Goal: Task Accomplishment & Management: Manage account settings

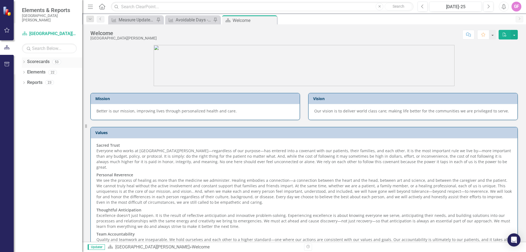
click at [24, 62] on icon "Dropdown" at bounding box center [24, 62] width 4 height 3
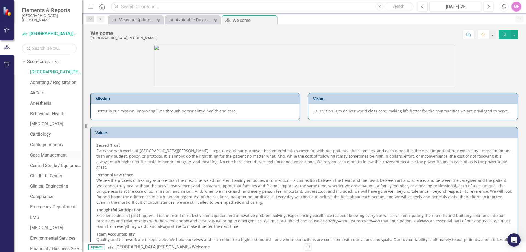
click at [53, 157] on link "Case Management" at bounding box center [56, 155] width 52 height 6
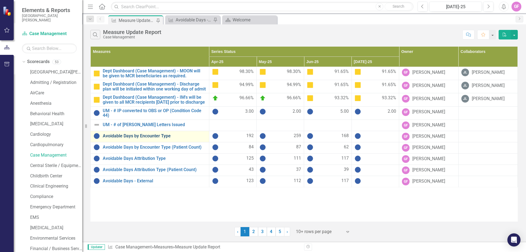
click at [146, 138] on link "Avoidable Days by Encounter Type" at bounding box center [155, 135] width 104 height 5
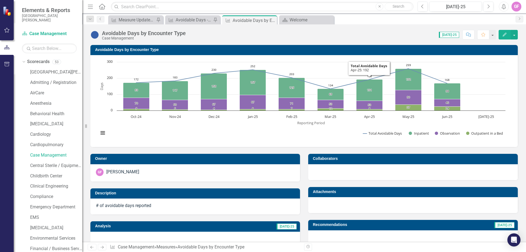
scroll to position [198, 0]
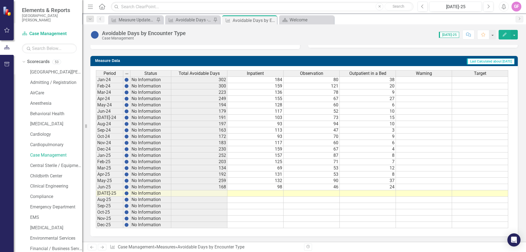
click at [280, 193] on td at bounding box center [255, 193] width 56 height 6
type textarea "4"
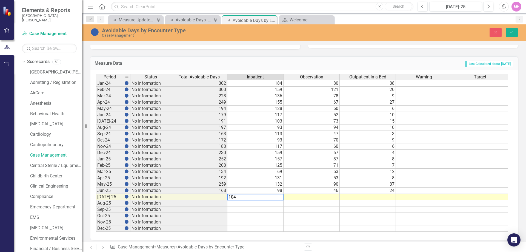
type textarea "104"
click at [333, 195] on td at bounding box center [312, 197] width 56 height 6
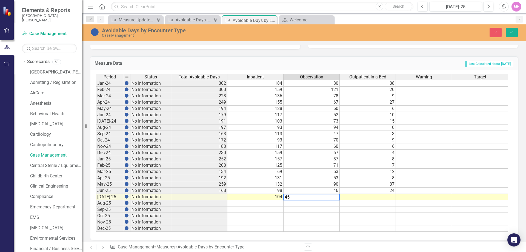
type textarea "45"
click at [382, 196] on td at bounding box center [368, 197] width 56 height 6
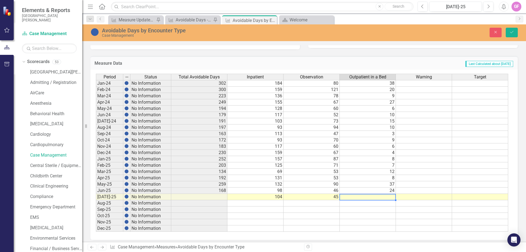
click at [383, 196] on td at bounding box center [368, 197] width 56 height 6
type textarea "24"
click at [511, 31] on icon "Save" at bounding box center [511, 32] width 5 height 4
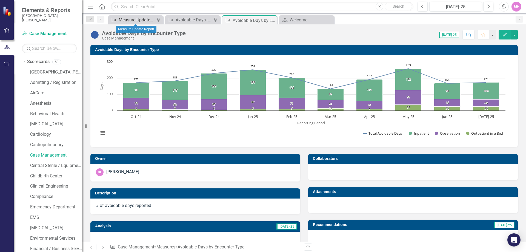
click at [144, 20] on div "Measure Update Report" at bounding box center [137, 19] width 36 height 7
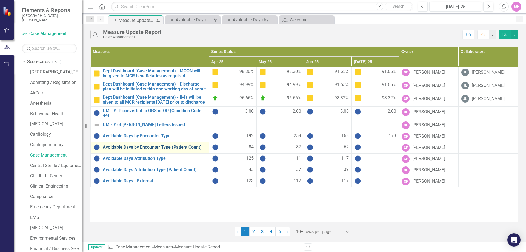
click at [161, 150] on link "Avoidable Days by Encounter Type (Patient Count)" at bounding box center [155, 147] width 104 height 5
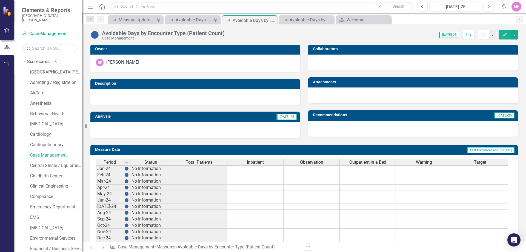
scroll to position [198, 0]
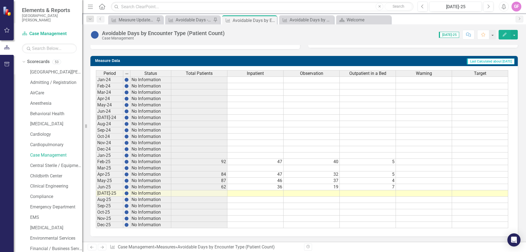
click at [269, 194] on td at bounding box center [255, 193] width 56 height 6
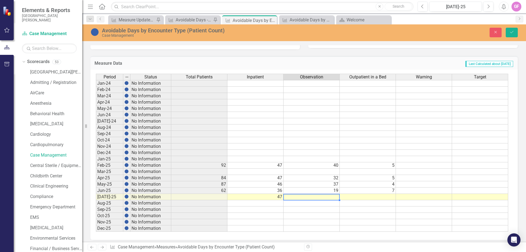
click at [309, 196] on td at bounding box center [312, 197] width 56 height 6
click at [362, 193] on td "7" at bounding box center [368, 190] width 56 height 6
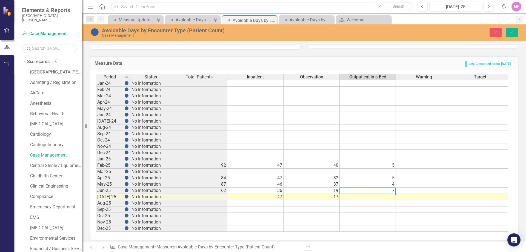
click at [363, 193] on div at bounding box center [367, 193] width 56 height 1
click at [363, 196] on td at bounding box center [368, 197] width 56 height 6
type textarea "4"
drag, startPoint x: 512, startPoint y: 29, endPoint x: 469, endPoint y: 77, distance: 64.4
click at [512, 29] on button "Save" at bounding box center [512, 33] width 12 height 10
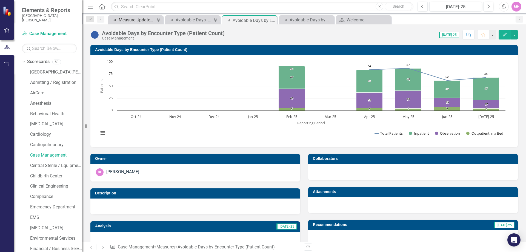
click at [144, 18] on div "Measure Update Report" at bounding box center [137, 19] width 36 height 7
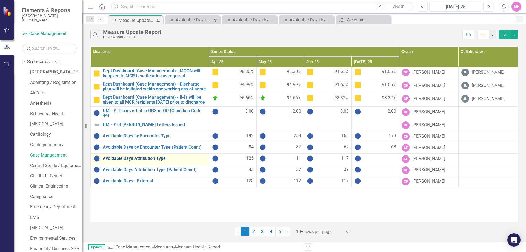
click at [140, 161] on link "Avoidable Days Attribution Type" at bounding box center [155, 158] width 104 height 5
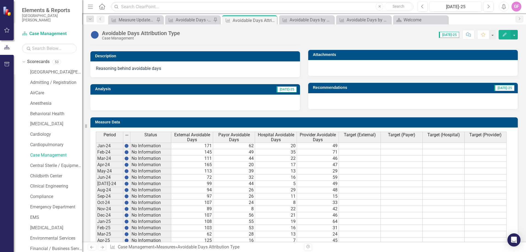
scroll to position [203, 0]
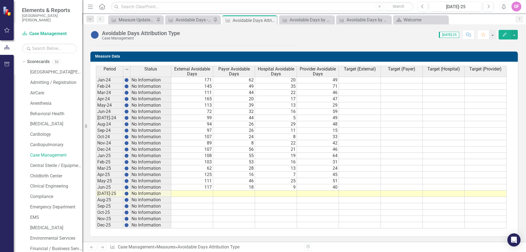
click at [206, 192] on td at bounding box center [192, 193] width 42 height 6
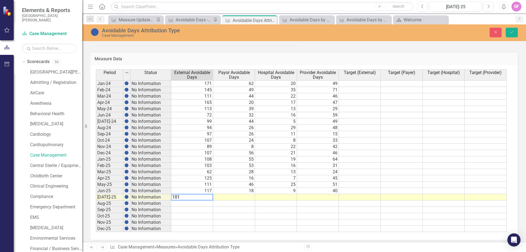
drag, startPoint x: 237, startPoint y: 195, endPoint x: 241, endPoint y: 197, distance: 4.5
click at [237, 195] on td at bounding box center [234, 197] width 42 height 6
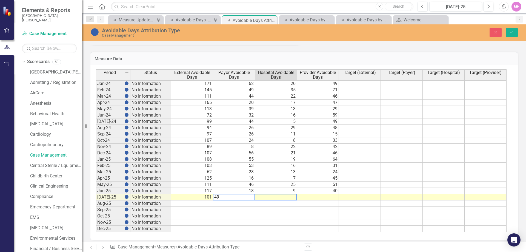
click at [287, 196] on td at bounding box center [276, 197] width 42 height 6
click at [329, 198] on td at bounding box center [318, 197] width 42 height 6
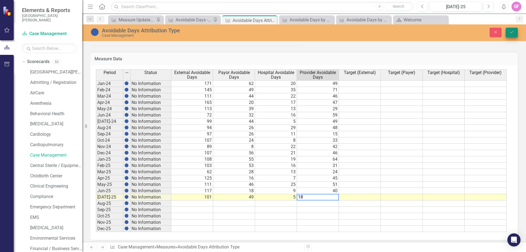
type textarea "18"
click at [510, 33] on icon "Save" at bounding box center [511, 32] width 5 height 4
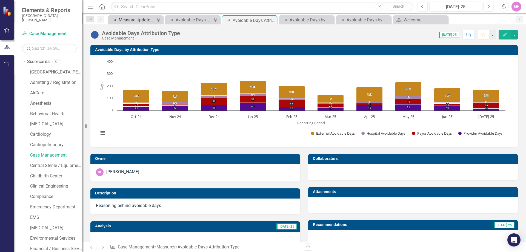
click at [133, 19] on div "Measure Update Report" at bounding box center [137, 19] width 36 height 7
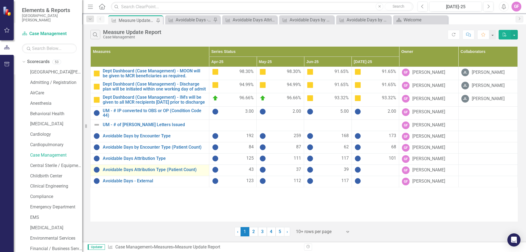
click at [143, 176] on td "Avoidable Days Attribution Type (Patient Count) Link Open Element" at bounding box center [150, 169] width 119 height 11
click at [140, 172] on link "Avoidable Days Attribution Type (Patient Count)" at bounding box center [155, 169] width 104 height 5
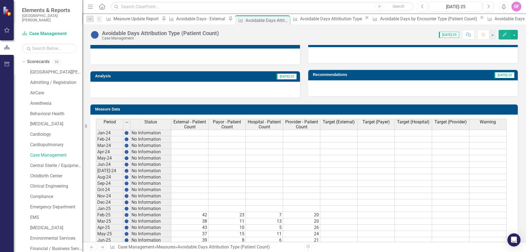
scroll to position [177, 0]
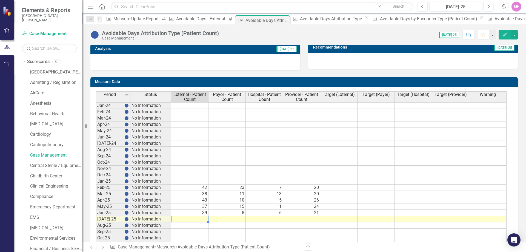
click at [202, 218] on td at bounding box center [189, 219] width 37 height 6
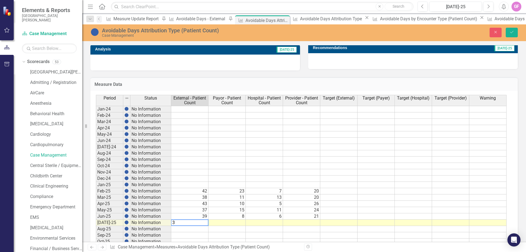
type textarea "36"
type textarea "19"
type textarea "3"
type textarea "11"
click at [365, 154] on td at bounding box center [376, 153] width 37 height 6
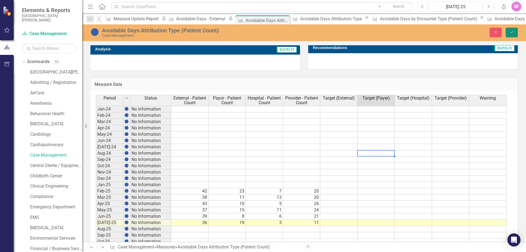
click at [515, 30] on button "Save" at bounding box center [512, 33] width 12 height 10
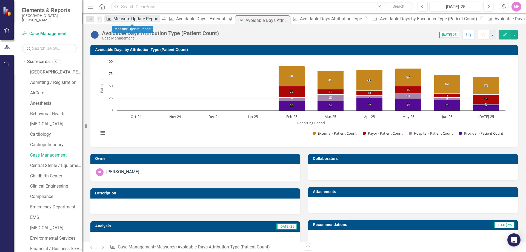
click at [133, 18] on div "Measure Update Report" at bounding box center [136, 18] width 47 height 7
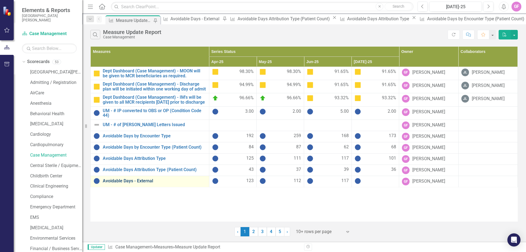
click at [122, 183] on link "Avoidable Days - External" at bounding box center [155, 180] width 104 height 5
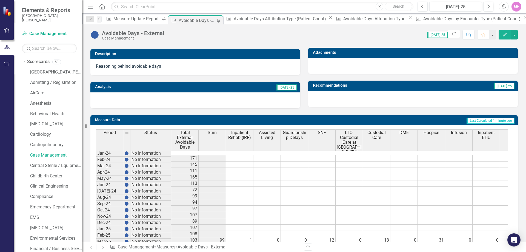
scroll to position [872, 0]
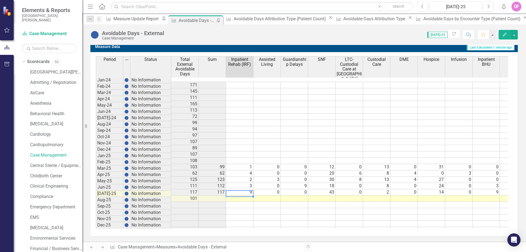
click at [96, 186] on div "Period Status Total External Avoidable Days Sum Inpatient Rehab (IRF) Assisted …" at bounding box center [96, 144] width 0 height 177
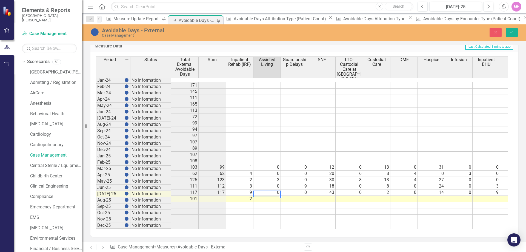
click at [278, 196] on td at bounding box center [266, 199] width 27 height 6
type textarea "0"
click at [300, 196] on td at bounding box center [294, 199] width 27 height 6
click at [332, 196] on td at bounding box center [321, 199] width 27 height 6
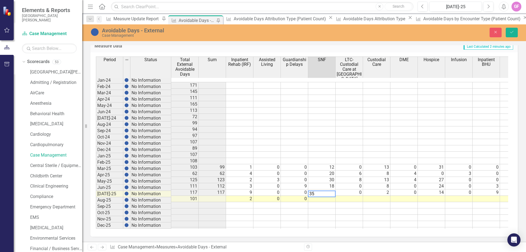
click at [349, 196] on td at bounding box center [349, 199] width 27 height 6
click at [343, 192] on textarea "10" at bounding box center [349, 193] width 28 height 7
click at [383, 196] on td at bounding box center [376, 199] width 27 height 6
click at [408, 196] on td at bounding box center [403, 199] width 27 height 6
click at [96, 190] on div "Period Status Total External Avoidable Days Sum Inpatient Rehab (IRF) Assisted …" at bounding box center [96, 144] width 0 height 177
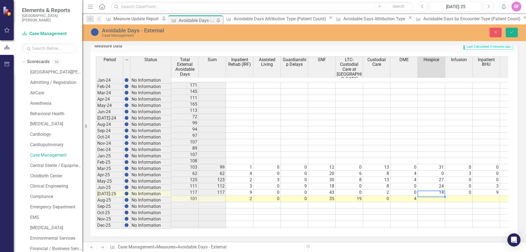
click at [438, 196] on td at bounding box center [431, 199] width 27 height 6
click at [460, 196] on td at bounding box center [458, 199] width 27 height 6
click at [489, 196] on td at bounding box center [486, 199] width 27 height 6
type textarea "0"
drag, startPoint x: 403, startPoint y: 219, endPoint x: 371, endPoint y: 232, distance: 34.8
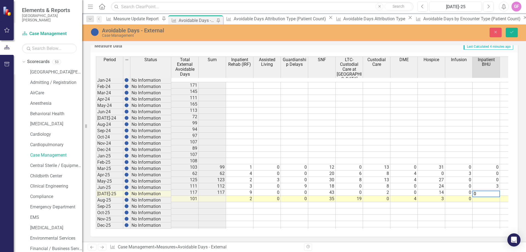
click at [96, 221] on div "Period Status Total External Avoidable Days Sum Inpatient Rehab (IRF) Assisted …" at bounding box center [96, 144] width 0 height 177
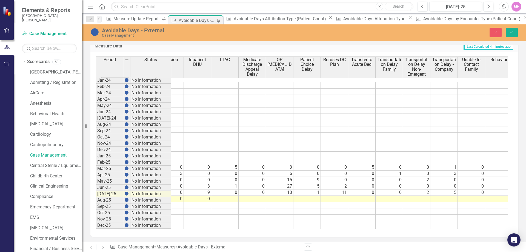
scroll to position [0, 306]
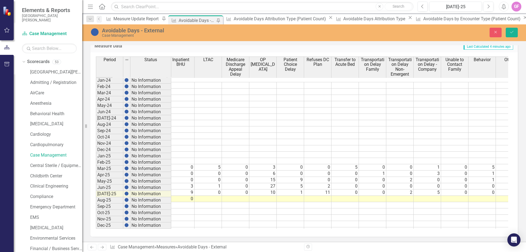
click at [213, 196] on tr "101 2 0 0 35 19 0 4 3 0 0" at bounding box center [195, 199] width 658 height 6
type textarea "0"
type textarea "5"
click at [282, 196] on td at bounding box center [290, 199] width 27 height 6
click at [295, 196] on td at bounding box center [290, 199] width 27 height 6
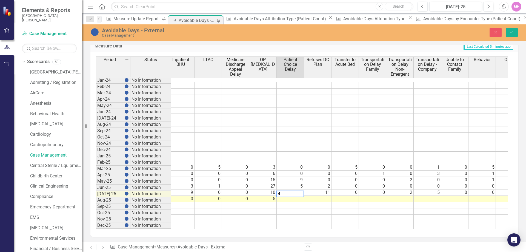
click at [329, 196] on td at bounding box center [317, 199] width 27 height 6
click at [348, 196] on td at bounding box center [345, 199] width 27 height 6
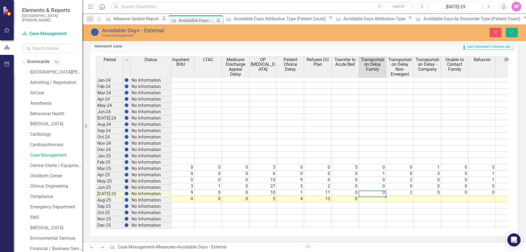
click at [369, 196] on td at bounding box center [372, 199] width 27 height 6
drag, startPoint x: 395, startPoint y: 190, endPoint x: 398, endPoint y: 194, distance: 4.8
click at [395, 191] on tbody "99 1 0 0 12 0 13 0 31 0 0 5 0 3 0 0 5 0 0 1 0 5 23 62 4 0 0 20 6 8 4 0 3 0 0 0 …" at bounding box center [208, 158] width 630 height 152
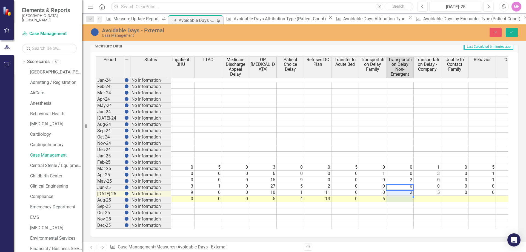
click at [407, 196] on td at bounding box center [399, 199] width 27 height 6
type textarea "0"
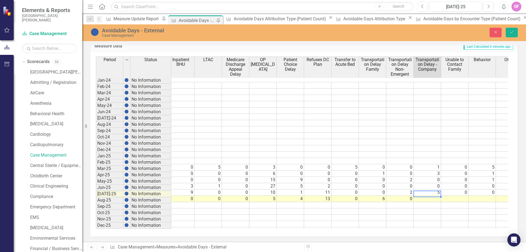
type textarea "0"
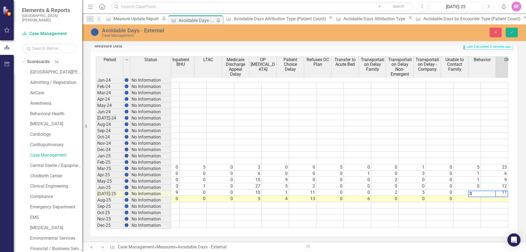
scroll to position [0, 321]
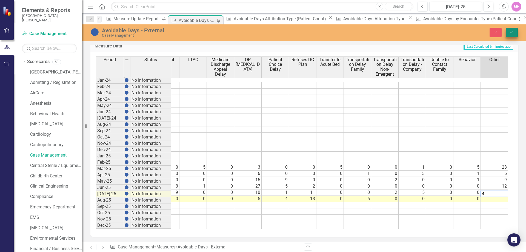
type textarea "4"
click at [511, 32] on icon "Save" at bounding box center [511, 32] width 5 height 4
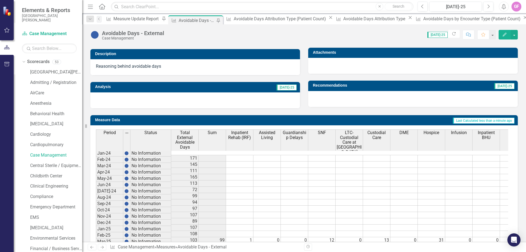
scroll to position [872, 0]
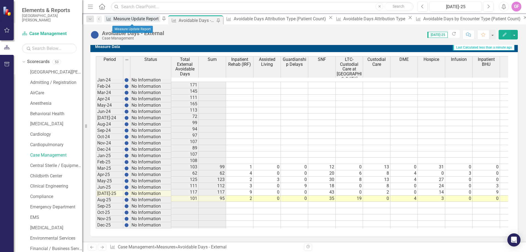
click at [134, 18] on div "Measure Update Report" at bounding box center [136, 18] width 47 height 7
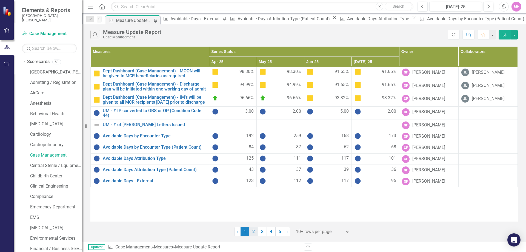
click at [254, 228] on link "2" at bounding box center [253, 231] width 9 height 9
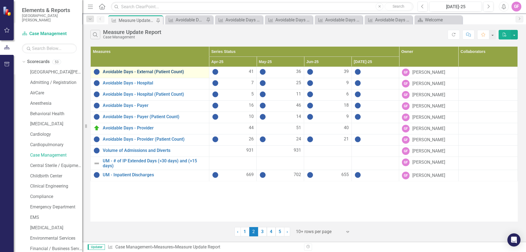
drag, startPoint x: 0, startPoint y: 0, endPoint x: 167, endPoint y: 70, distance: 181.4
click at [167, 70] on link "Avoidable Days - External (Patient Count)" at bounding box center [155, 71] width 104 height 5
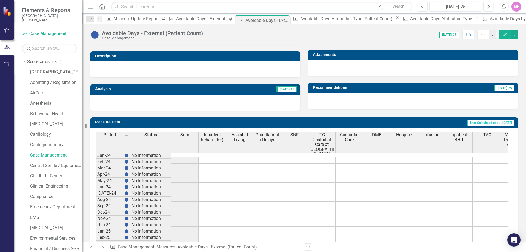
scroll to position [299, 0]
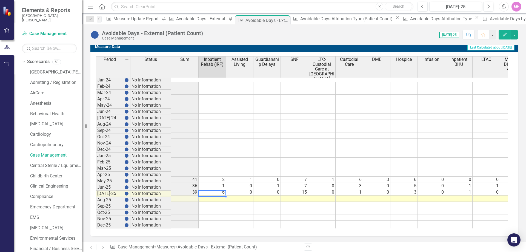
click at [224, 195] on td at bounding box center [212, 198] width 27 height 6
type textarea "2"
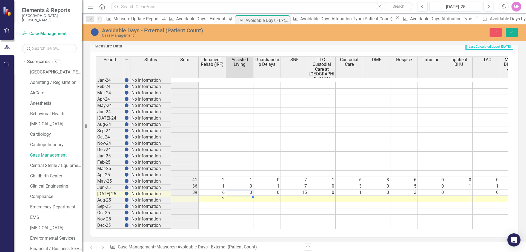
type textarea "0"
type textarea "15"
type textarea "1"
type textarea "0"
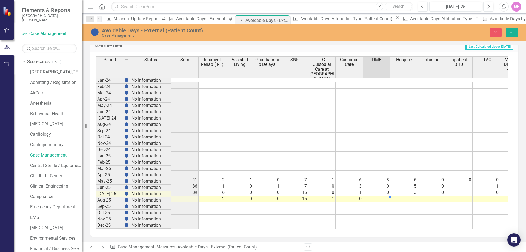
type textarea "2"
type textarea "0"
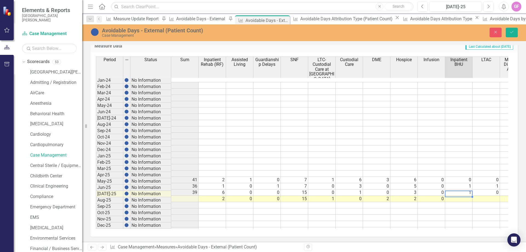
type textarea "0"
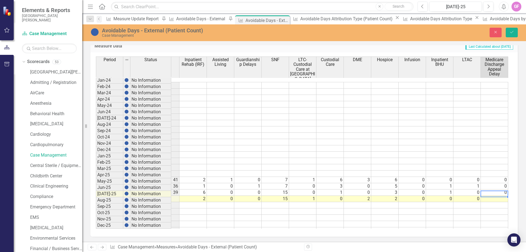
type textarea "0"
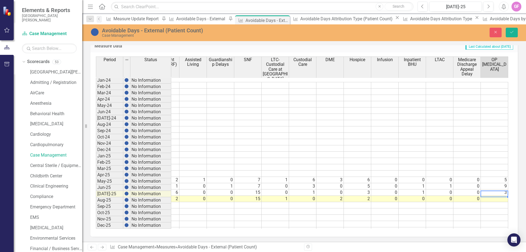
type textarea "4"
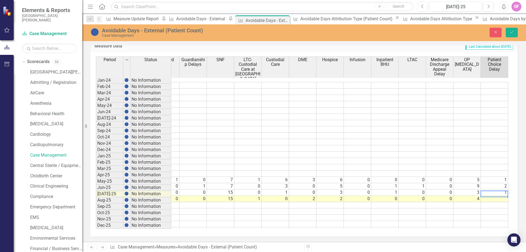
type textarea "2"
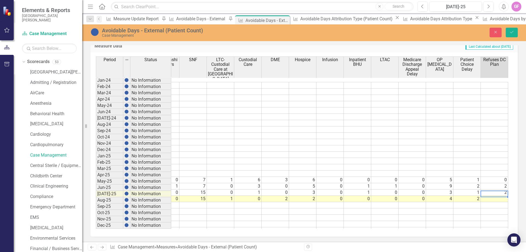
type textarea "3"
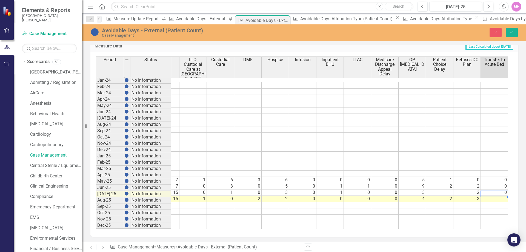
type textarea "0"
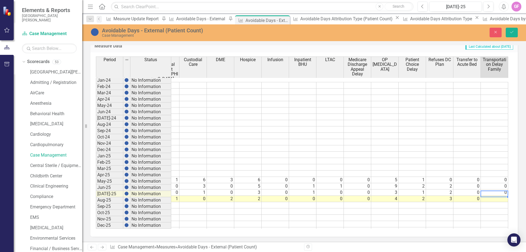
type textarea "2"
type textarea "0"
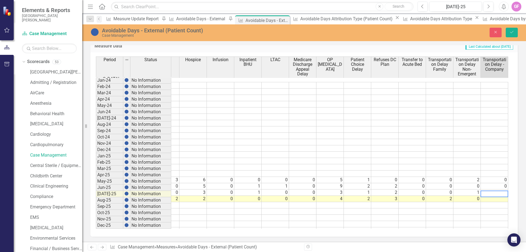
scroll to position [0, 238]
type textarea "0"
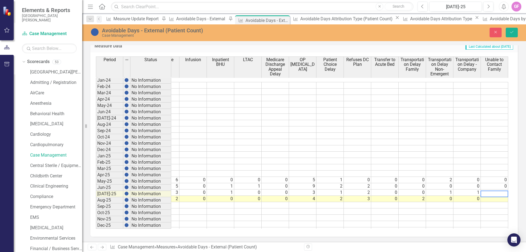
scroll to position [0, 266]
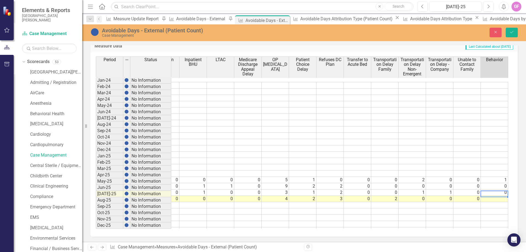
type textarea "0"
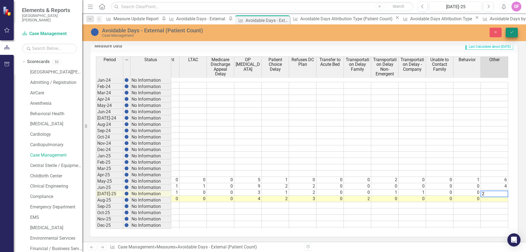
type textarea "2"
click at [513, 34] on icon "Save" at bounding box center [511, 32] width 5 height 4
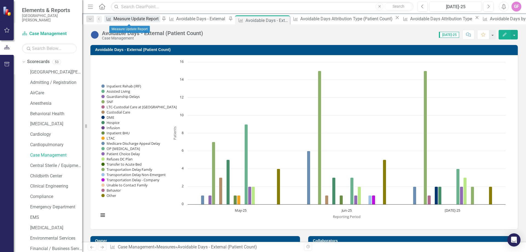
click at [128, 18] on div "Measure Update Report" at bounding box center [136, 18] width 47 height 7
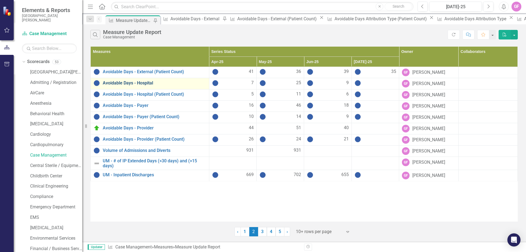
click at [146, 84] on link "Avoidable Days - Hospital" at bounding box center [155, 83] width 104 height 5
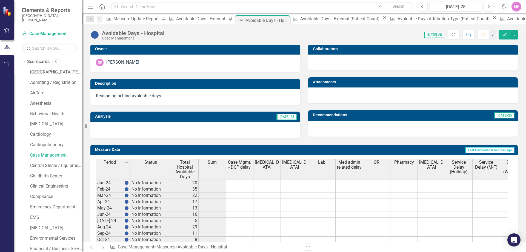
scroll to position [192, 0]
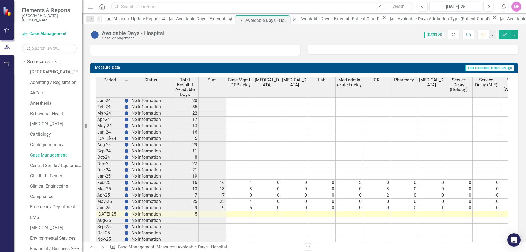
click at [244, 216] on td at bounding box center [239, 214] width 27 height 6
type textarea "3"
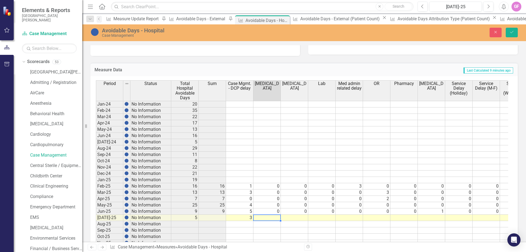
type textarea "0"
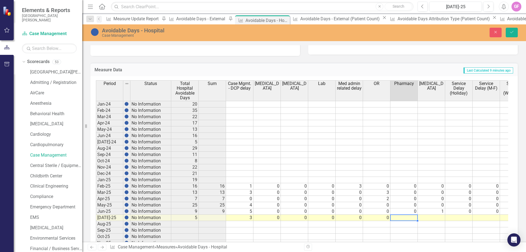
type textarea "0"
type textarea "2"
type textarea "0"
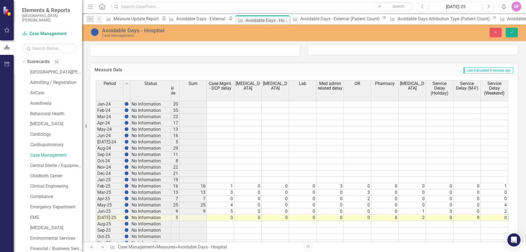
scroll to position [0, 47]
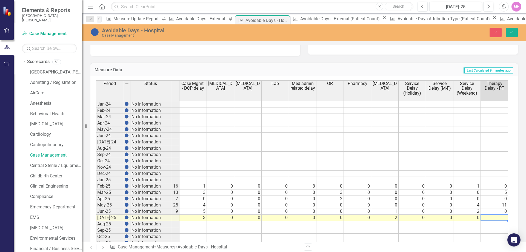
type textarea "0"
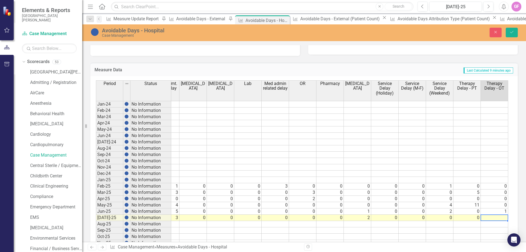
type textarea "0"
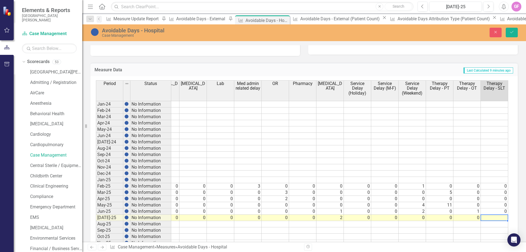
type textarea "0"
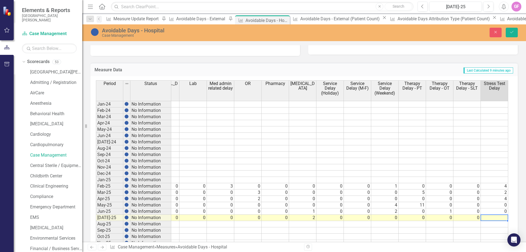
type textarea "0"
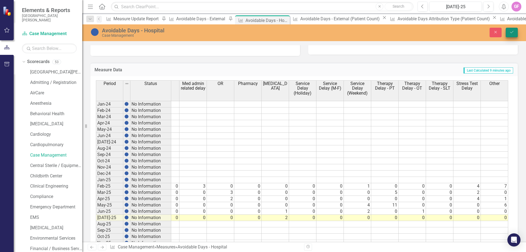
type textarea "0"
click at [516, 31] on button "Save" at bounding box center [512, 33] width 12 height 10
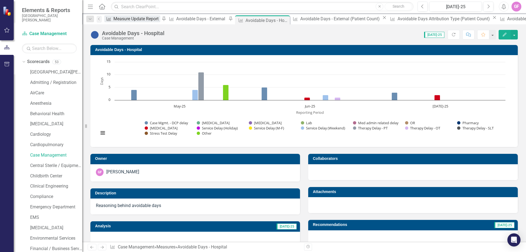
click at [125, 20] on div "Measure Update Report" at bounding box center [136, 18] width 47 height 7
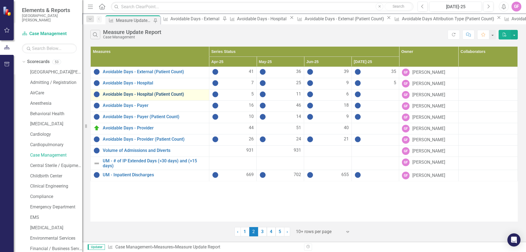
click at [138, 94] on link "Avoidable Days - Hospital (Patient Count)" at bounding box center [155, 94] width 104 height 5
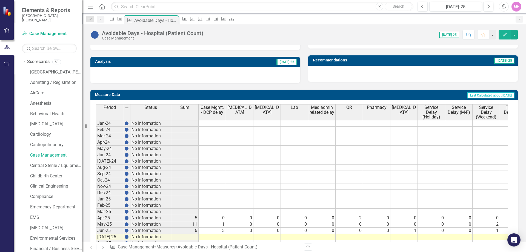
scroll to position [212, 0]
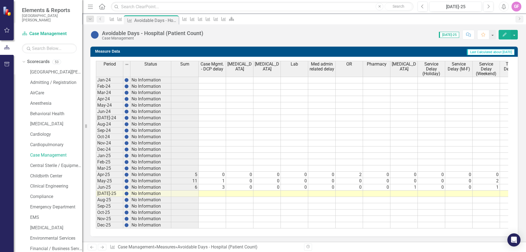
click at [221, 190] on td at bounding box center [212, 193] width 27 height 6
type textarea "2"
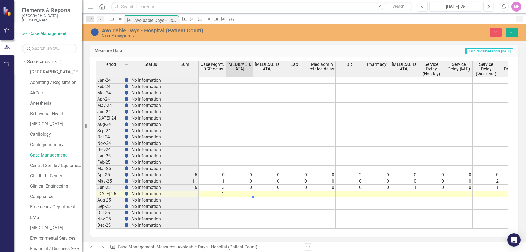
type textarea "0"
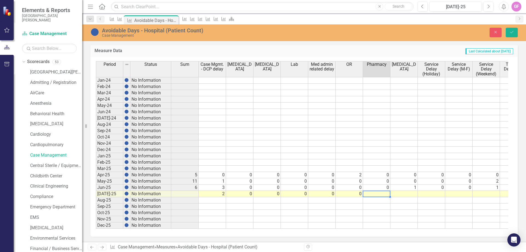
type textarea "0"
type textarea "1"
type textarea "0"
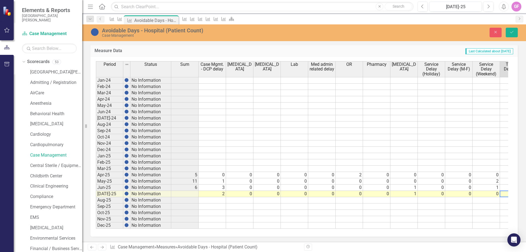
type textarea "0"
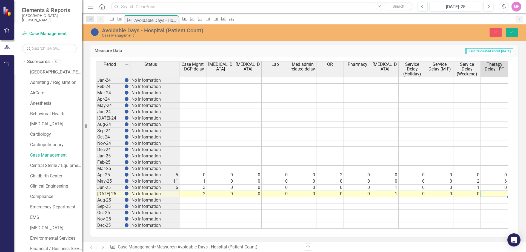
type textarea "0"
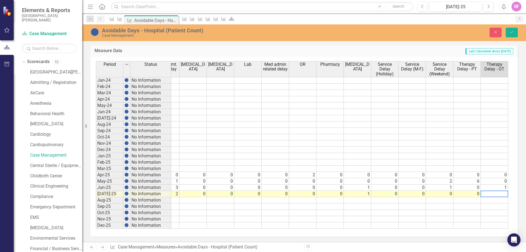
type textarea "0"
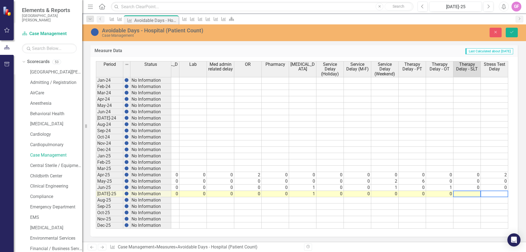
type textarea "0"
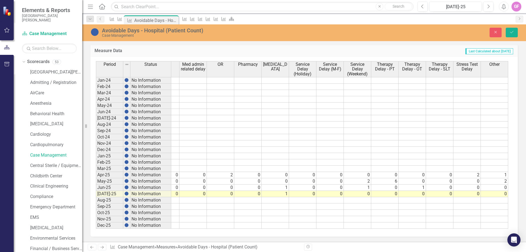
type textarea "00"
drag, startPoint x: 512, startPoint y: 30, endPoint x: 483, endPoint y: 116, distance: 90.1
click at [512, 31] on icon "Save" at bounding box center [511, 32] width 5 height 4
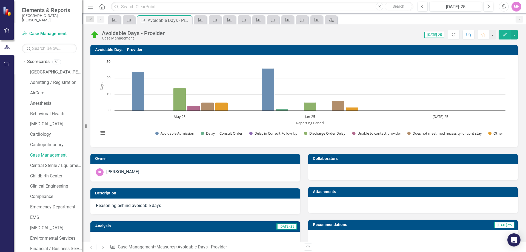
scroll to position [208, 0]
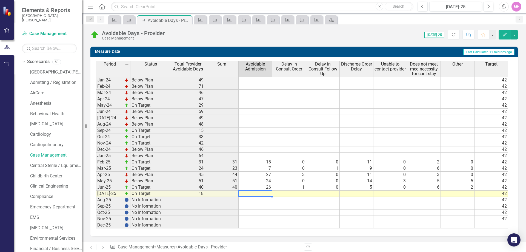
click at [262, 193] on td at bounding box center [256, 193] width 34 height 6
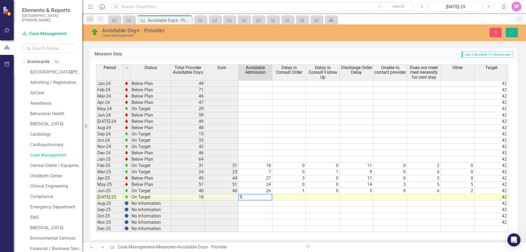
type textarea "5"
click at [293, 196] on td at bounding box center [289, 197] width 34 height 6
type textarea "0"
click at [334, 197] on td at bounding box center [323, 197] width 34 height 6
type textarea "2"
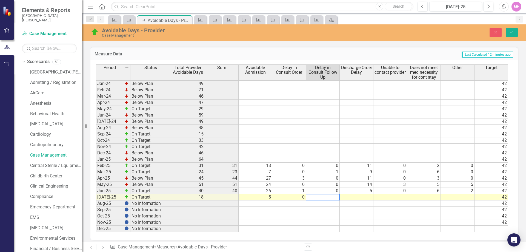
click at [366, 195] on td at bounding box center [357, 197] width 34 height 6
type textarea "7"
click at [396, 196] on td at bounding box center [390, 197] width 34 height 6
type textarea "7"
click at [423, 196] on td at bounding box center [424, 197] width 34 height 6
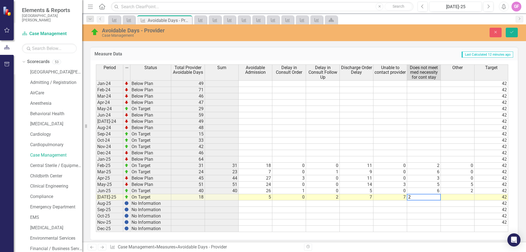
type textarea "2"
click at [465, 198] on td at bounding box center [458, 197] width 34 height 6
click at [465, 197] on td at bounding box center [458, 197] width 34 height 6
type textarea "2"
click at [511, 32] on icon "Save" at bounding box center [511, 32] width 5 height 4
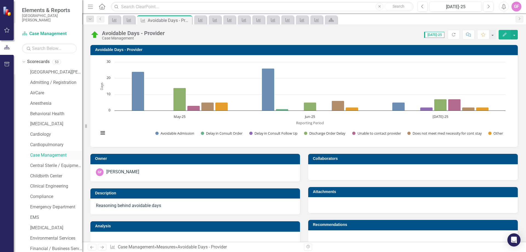
click at [58, 156] on link "Case Management" at bounding box center [56, 155] width 52 height 6
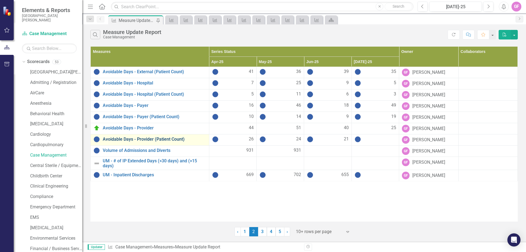
click at [122, 141] on link "Avoidable Days - Provider (Patient Count)" at bounding box center [155, 139] width 104 height 5
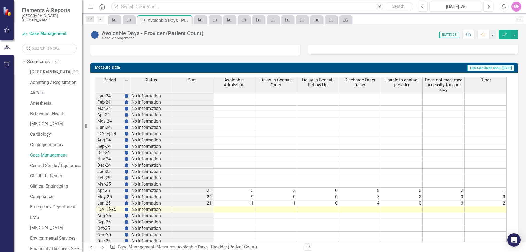
scroll to position [208, 0]
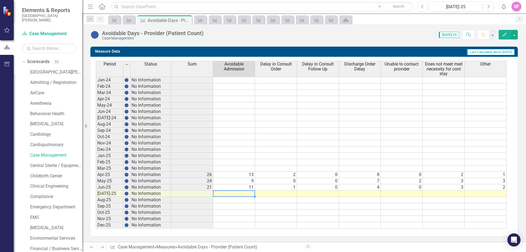
click at [246, 192] on td at bounding box center [234, 193] width 42 height 6
type textarea "3"
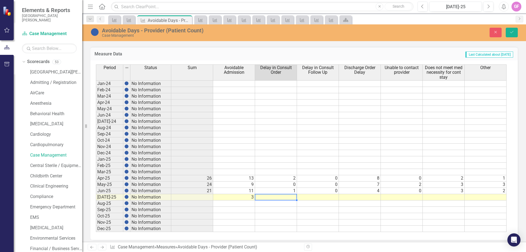
type textarea "0"
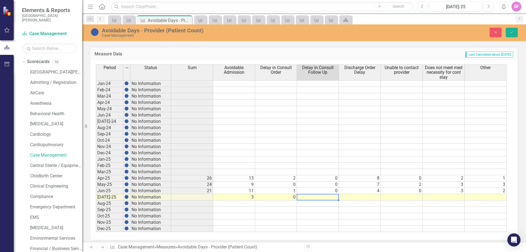
type textarea "1"
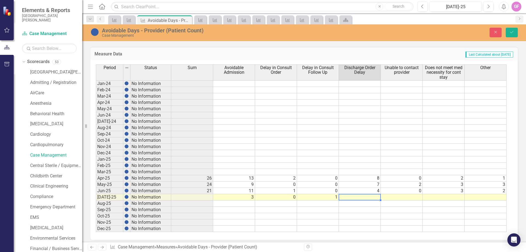
type textarea "5"
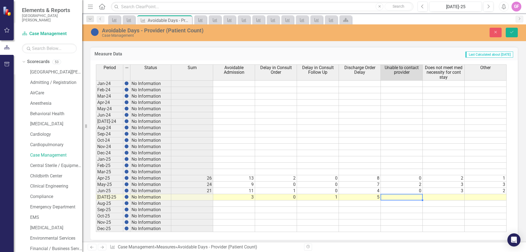
type textarea "0"
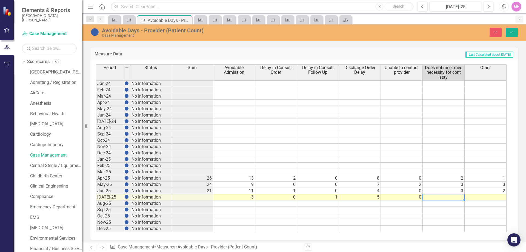
type textarea "1"
click at [514, 28] on button "Save" at bounding box center [512, 33] width 12 height 10
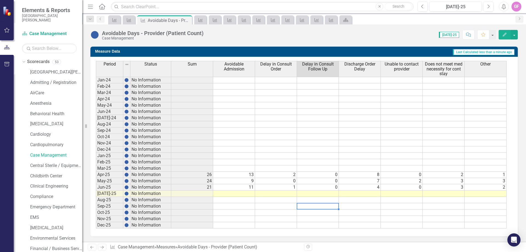
click at [324, 204] on td at bounding box center [318, 206] width 42 height 6
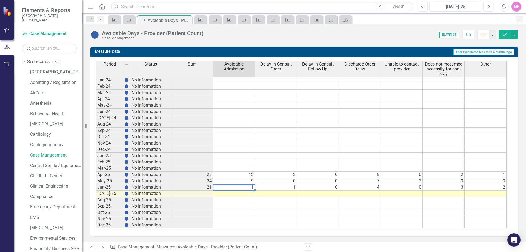
click at [229, 189] on td "11" at bounding box center [234, 187] width 42 height 6
click at [232, 194] on td at bounding box center [234, 193] width 42 height 6
click at [239, 193] on td at bounding box center [234, 193] width 42 height 6
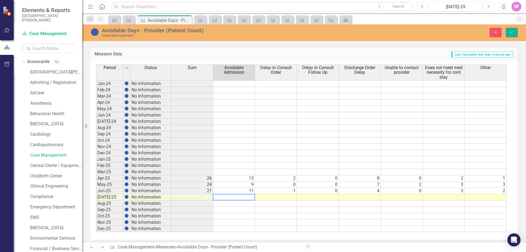
type textarea "3"
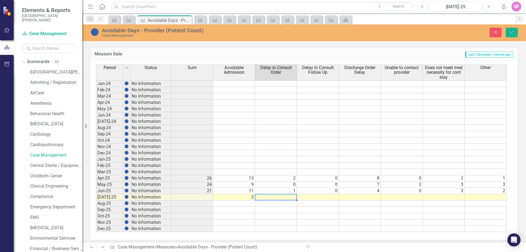
type textarea "0"
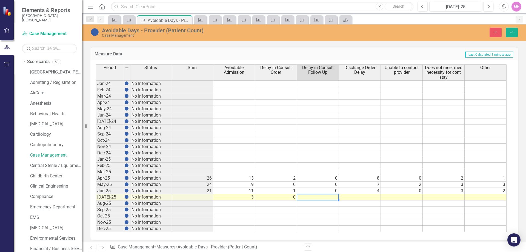
type textarea "1"
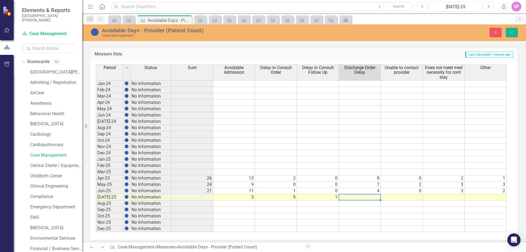
type textarea "5"
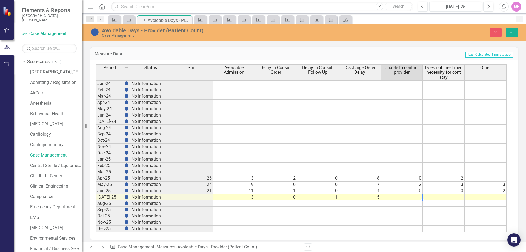
type textarea "0"
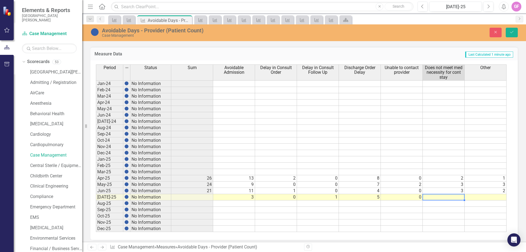
type textarea "1"
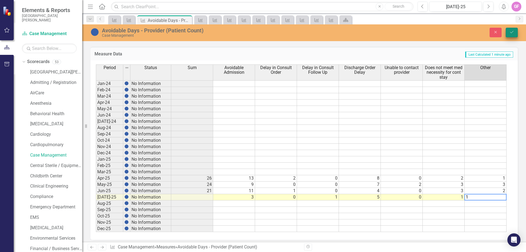
type textarea "1"
click at [512, 31] on icon "Save" at bounding box center [511, 32] width 5 height 4
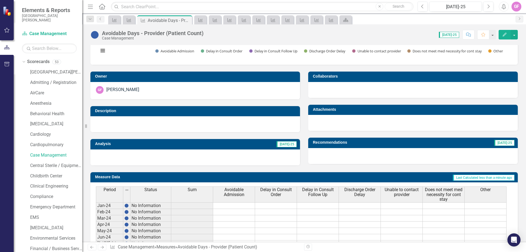
scroll to position [0, 0]
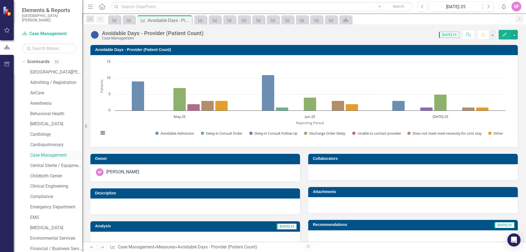
click at [50, 154] on link "Case Management" at bounding box center [56, 155] width 52 height 6
